Goal: Task Accomplishment & Management: Use online tool/utility

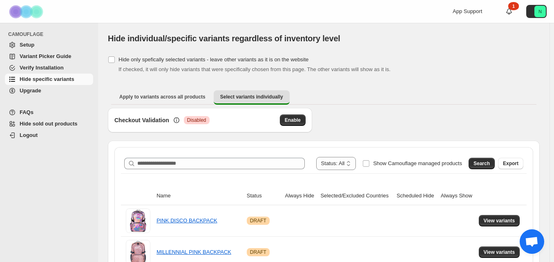
scroll to position [57, 0]
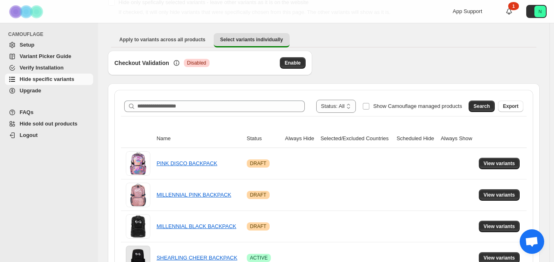
click at [301, 139] on th "Always Hide" at bounding box center [300, 138] width 36 height 18
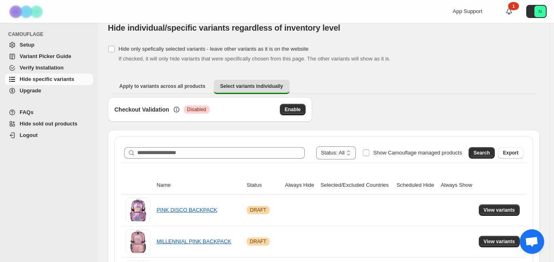
scroll to position [0, 0]
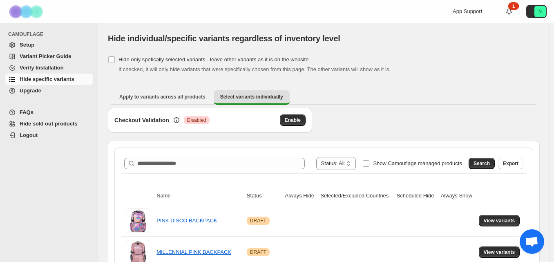
click at [509, 15] on div "App Support 1 N" at bounding box center [501, 11] width 97 height 23
click at [513, 12] on icon at bounding box center [509, 11] width 8 height 8
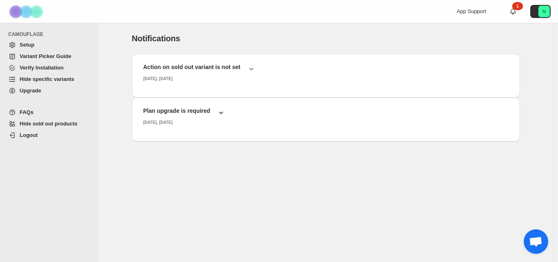
click at [220, 112] on icon "button" at bounding box center [221, 112] width 8 height 8
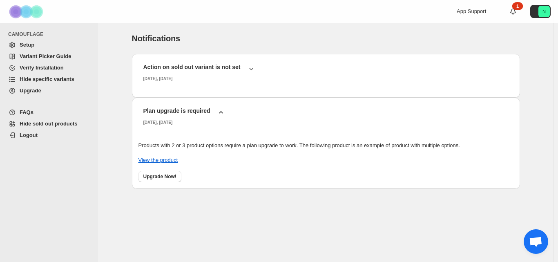
click at [41, 44] on span "Setup" at bounding box center [56, 45] width 72 height 8
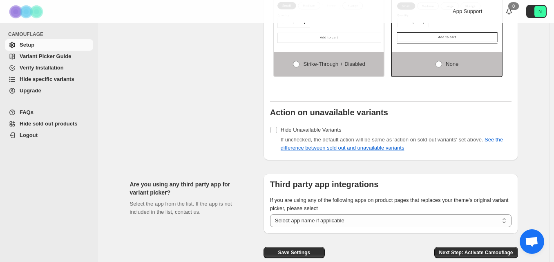
scroll to position [638, 0]
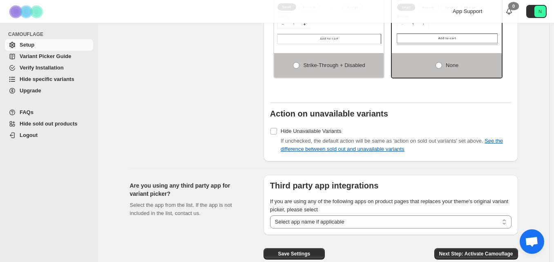
click at [37, 58] on span "Variant Picker Guide" at bounding box center [45, 56] width 51 height 6
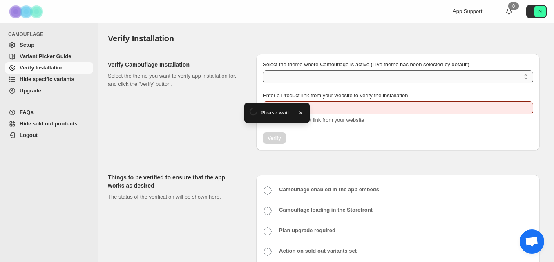
click at [387, 72] on select "Select the theme where Camouflage is active (Live theme has been selected by de…" at bounding box center [398, 76] width 270 height 13
type input "**********"
select select "**********"
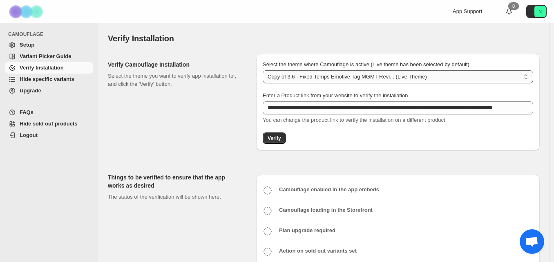
click at [264, 70] on select "**********" at bounding box center [398, 76] width 270 height 13
click at [276, 141] on span "Verify" at bounding box center [274, 138] width 13 height 7
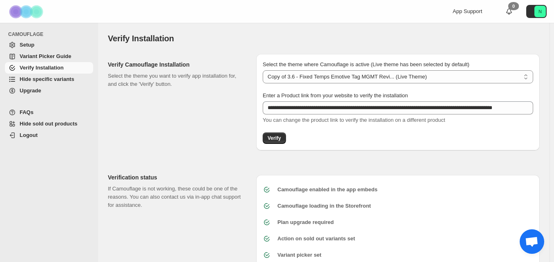
scroll to position [24, 0]
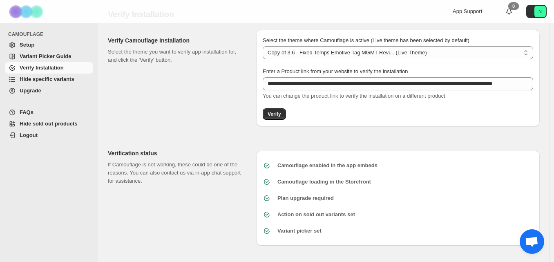
click at [56, 77] on span "Hide specific variants" at bounding box center [47, 79] width 55 height 6
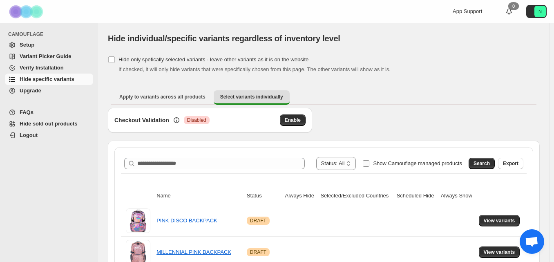
click at [383, 165] on span "Show Camouflage managed products" at bounding box center [417, 163] width 89 height 6
click at [485, 162] on span "Search" at bounding box center [481, 163] width 16 height 7
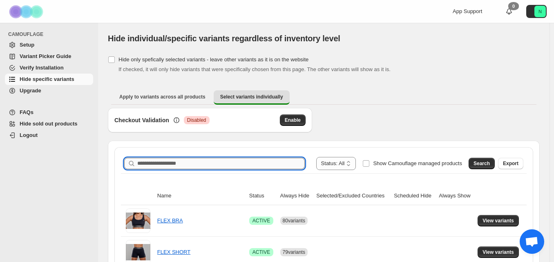
click at [286, 158] on input "Search product name" at bounding box center [220, 163] width 167 height 11
type input "**********"
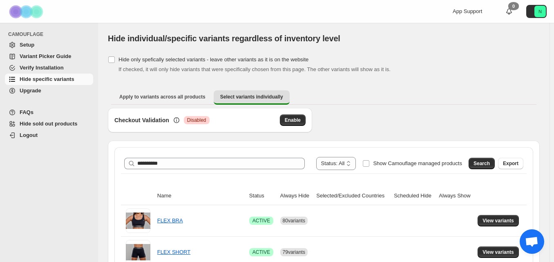
click at [484, 166] on span "Search" at bounding box center [481, 163] width 16 height 7
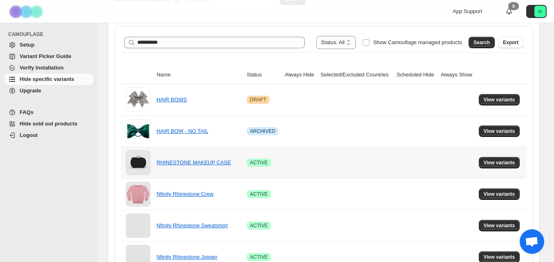
scroll to position [263, 0]
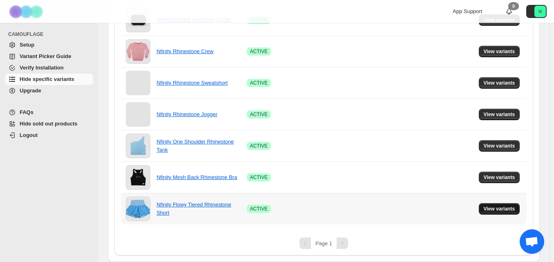
click at [493, 206] on span "View variants" at bounding box center [499, 208] width 31 height 7
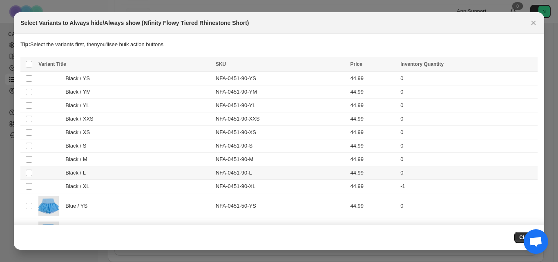
scroll to position [206, 0]
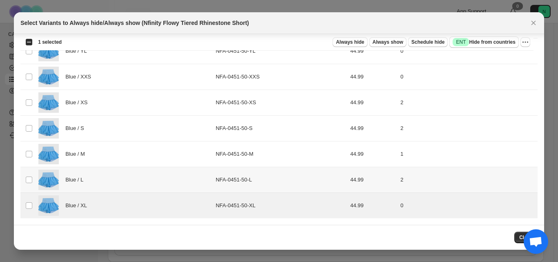
click at [29, 187] on td "Select product variant" at bounding box center [28, 180] width 16 height 26
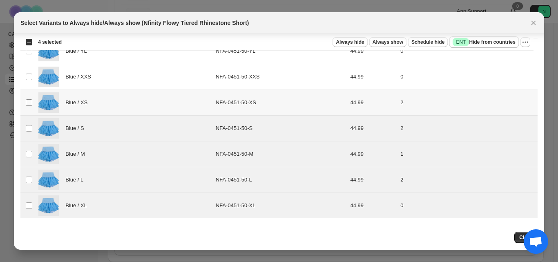
click at [28, 99] on span ":r8:" at bounding box center [28, 102] width 7 height 7
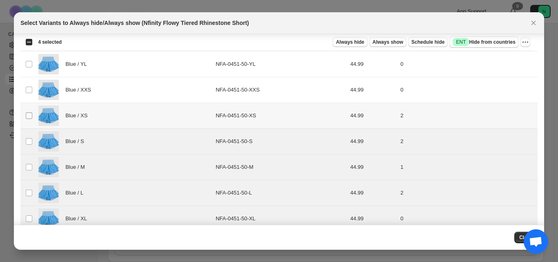
scroll to position [156, 0]
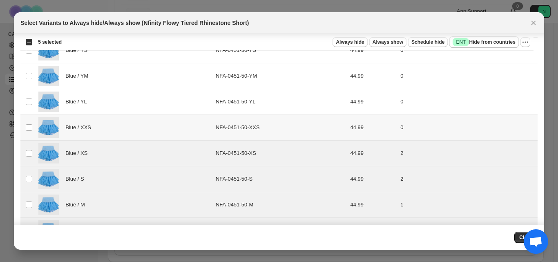
click at [29, 131] on td "Select product variant" at bounding box center [28, 128] width 16 height 26
click at [28, 96] on td "Select product variant" at bounding box center [28, 102] width 16 height 26
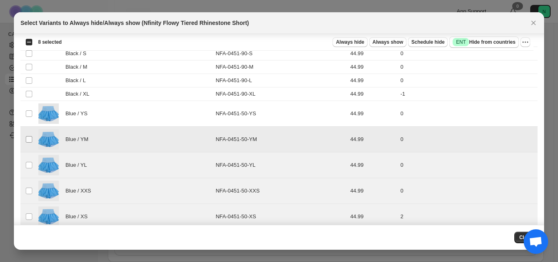
scroll to position [76, 0]
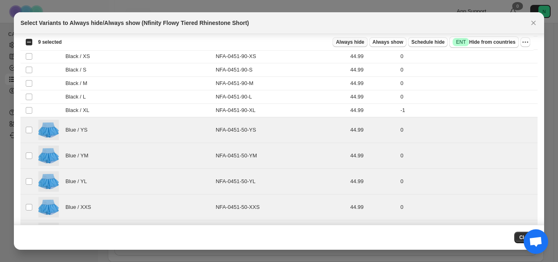
click at [351, 42] on span "Always hide" at bounding box center [350, 42] width 28 height 7
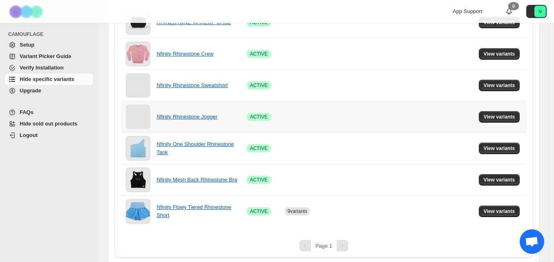
scroll to position [263, 0]
